Goal: Find contact information: Find contact information

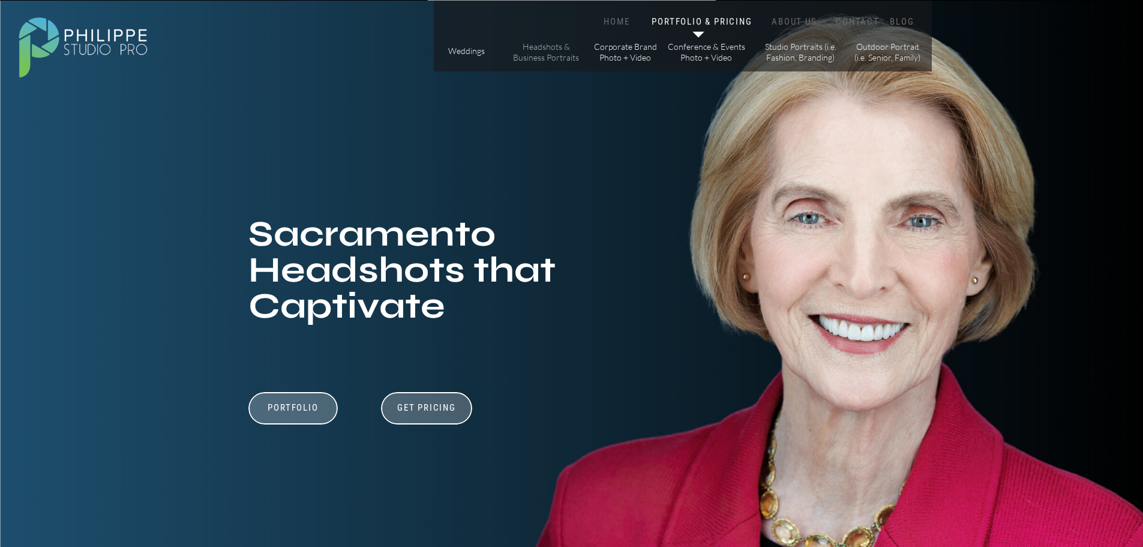
click at [545, 57] on p "Headshots & Business Portraits" at bounding box center [547, 51] width 68 height 21
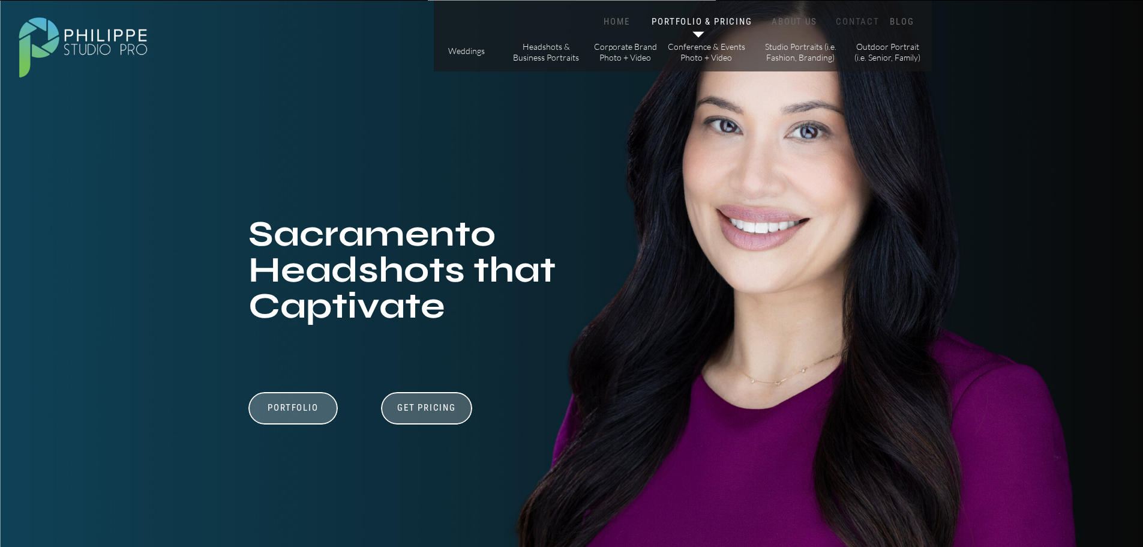
click at [868, 17] on nav "CONTACT" at bounding box center [858, 21] width 49 height 11
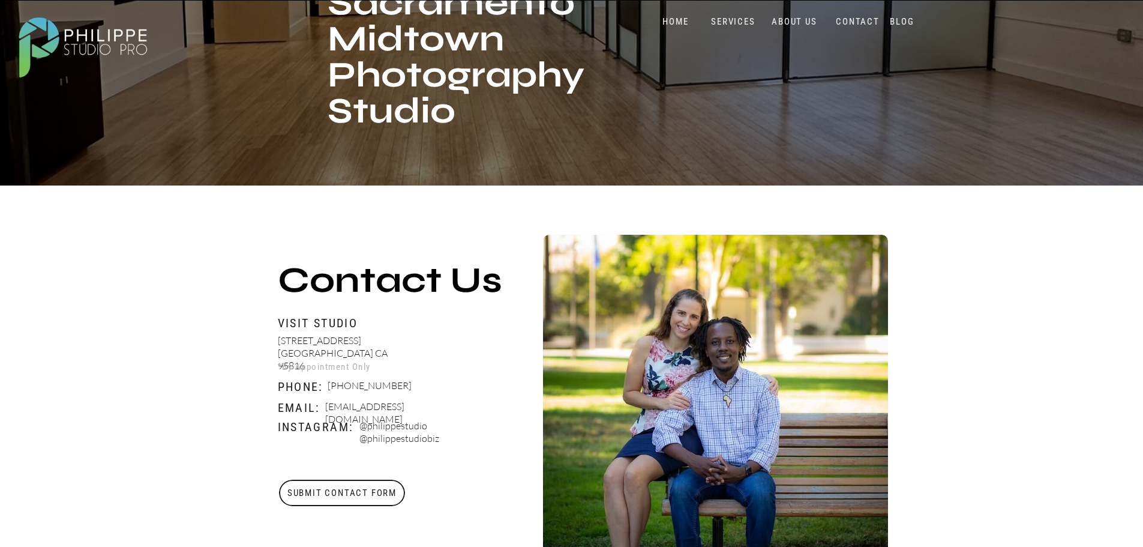
scroll to position [300, 0]
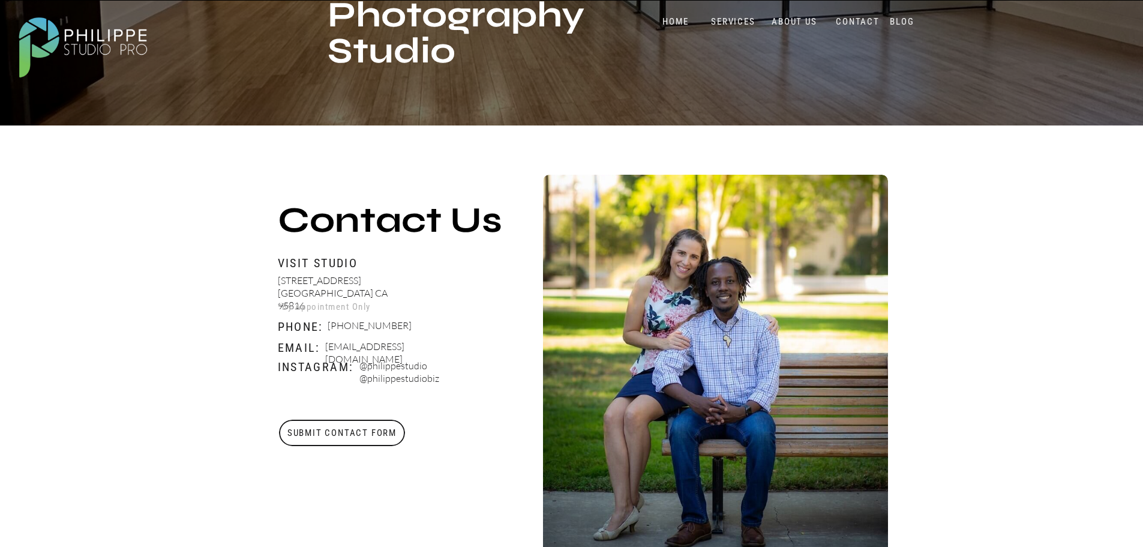
drag, startPoint x: 326, startPoint y: 346, endPoint x: 459, endPoint y: 348, distance: 132.0
click at [459, 348] on p "Booking@philippestudiopro.com" at bounding box center [395, 347] width 141 height 15
copy p "Booking@philippestudiopro.com"
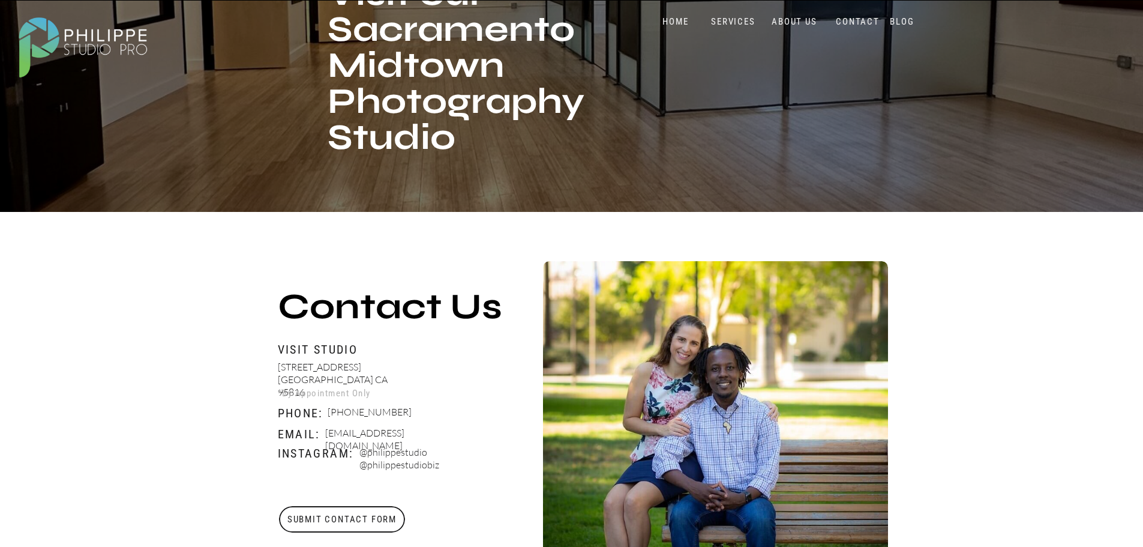
scroll to position [0, 0]
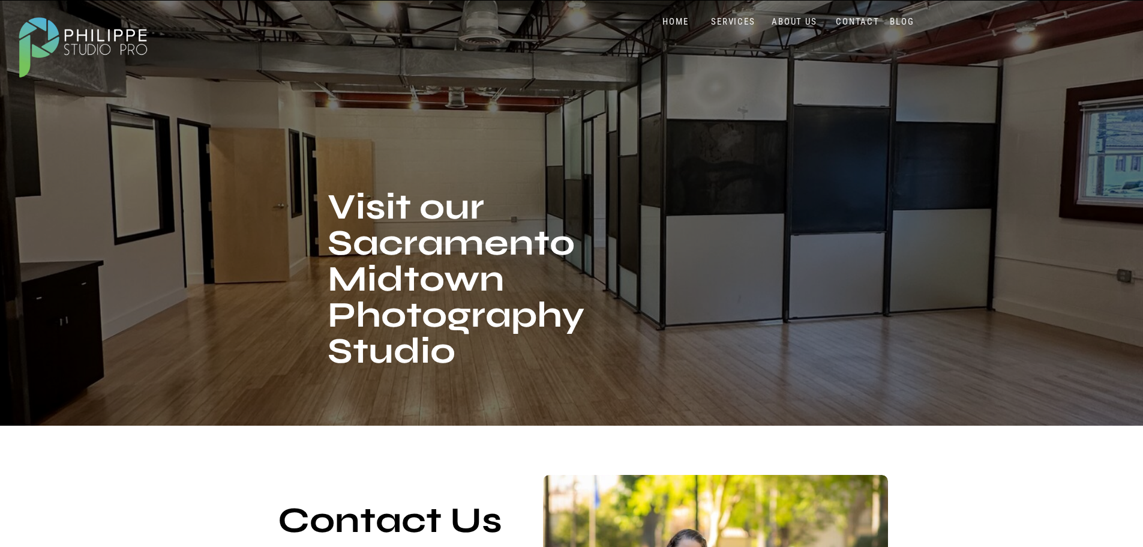
click at [131, 43] on div at bounding box center [82, 45] width 149 height 79
